Goal: Transaction & Acquisition: Book appointment/travel/reservation

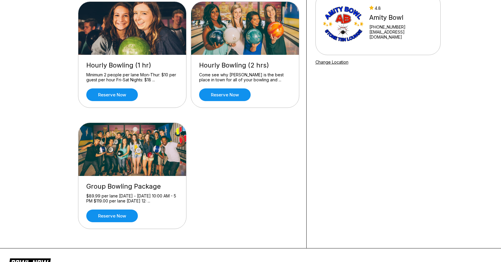
scroll to position [63, 0]
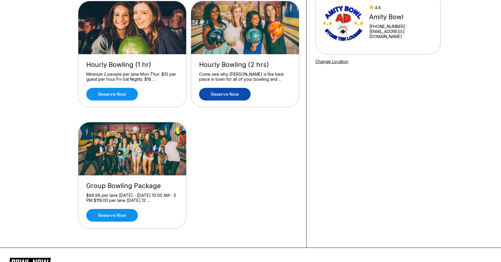
click at [228, 95] on link "Reserve now" at bounding box center [225, 94] width 52 height 13
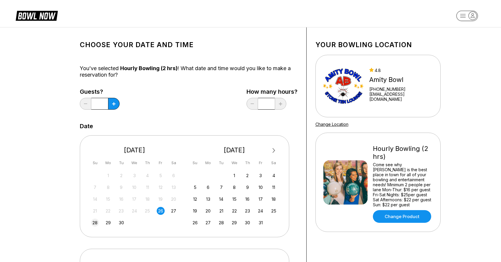
click at [94, 222] on div "28" at bounding box center [95, 223] width 8 height 8
click at [115, 104] on icon at bounding box center [113, 103] width 3 height 3
type input "*"
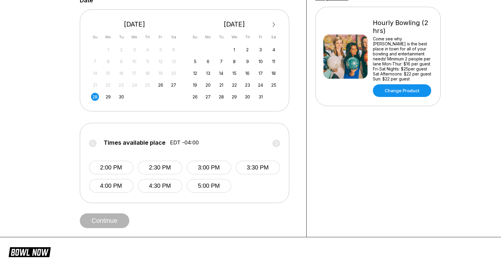
scroll to position [131, 0]
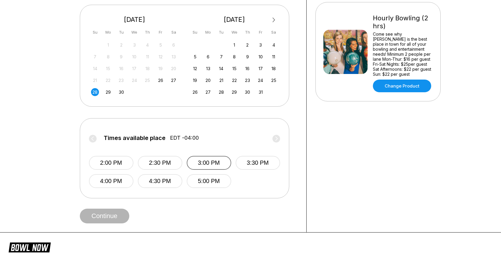
click at [202, 164] on button "3:00 PM" at bounding box center [209, 163] width 45 height 14
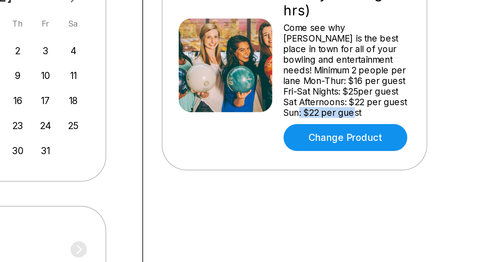
drag, startPoint x: 384, startPoint y: 75, endPoint x: 412, endPoint y: 72, distance: 27.9
click at [412, 72] on div "Come see why [PERSON_NAME] is the best place in town for all of your bowling an…" at bounding box center [403, 54] width 60 height 45
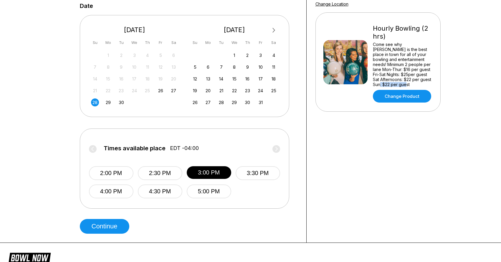
scroll to position [156, 0]
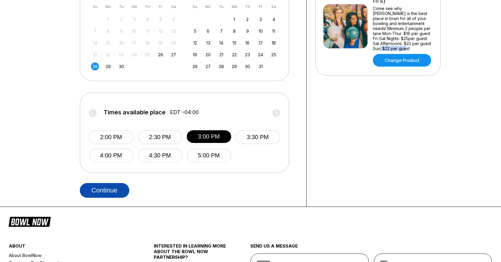
click at [106, 189] on button "Continue" at bounding box center [105, 190] width 50 height 15
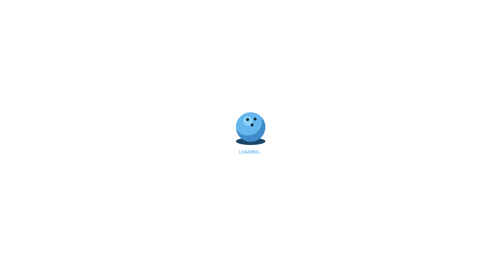
select select "**"
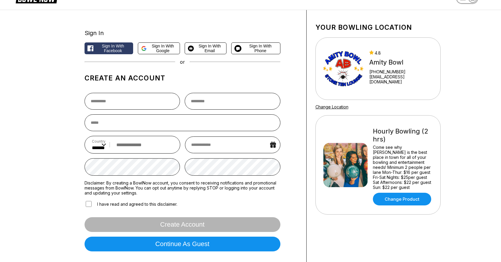
scroll to position [38, 0]
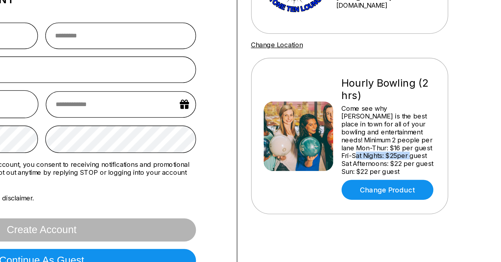
drag, startPoint x: 379, startPoint y: 157, endPoint x: 415, endPoint y: 157, distance: 36.0
click at [415, 157] on div "Come see why [PERSON_NAME] is the best place in town for all of your bowling an…" at bounding box center [403, 146] width 60 height 45
drag, startPoint x: 395, startPoint y: 163, endPoint x: 424, endPoint y: 164, distance: 28.3
click at [424, 164] on div "Come see why [PERSON_NAME] is the best place in town for all of your bowling an…" at bounding box center [403, 146] width 60 height 45
drag, startPoint x: 427, startPoint y: 163, endPoint x: 376, endPoint y: 162, distance: 51.3
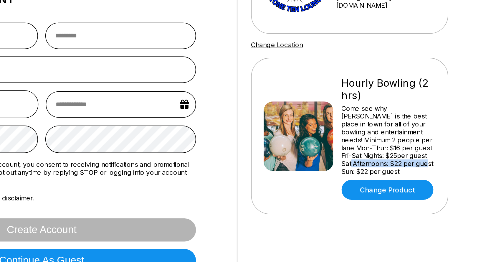
click at [376, 162] on div "Come see why [PERSON_NAME] is the best place in town for all of your bowling an…" at bounding box center [403, 146] width 60 height 45
drag, startPoint x: 433, startPoint y: 161, endPoint x: 378, endPoint y: 161, distance: 55.1
click at [378, 161] on div "Hourly Bowling (2 hrs) Come see why Amity Lanes is the best place in town for a…" at bounding box center [378, 143] width 125 height 99
click at [378, 161] on div "Come see why [PERSON_NAME] is the best place in town for all of your bowling an…" at bounding box center [403, 146] width 60 height 45
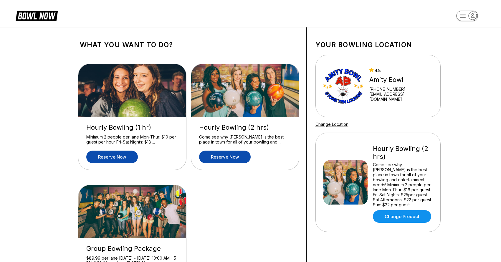
click at [110, 158] on link "Reserve now" at bounding box center [112, 157] width 52 height 13
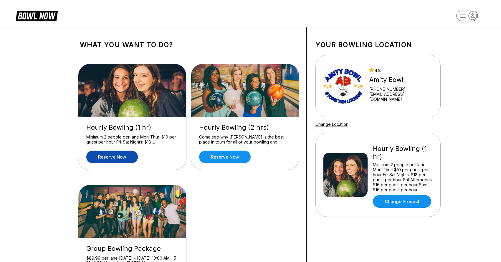
click at [32, 10] on icon at bounding box center [37, 16] width 48 height 13
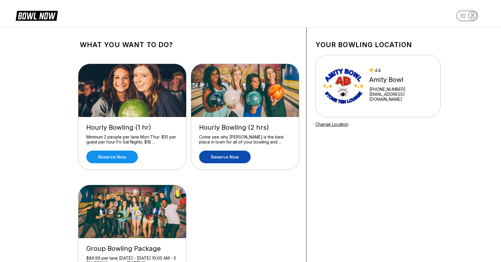
scroll to position [3, 0]
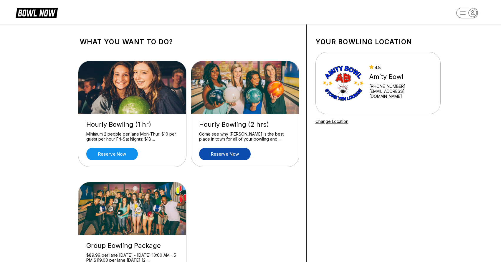
click at [233, 155] on link "Reserve now" at bounding box center [225, 154] width 52 height 13
